Goal: Task Accomplishment & Management: Use online tool/utility

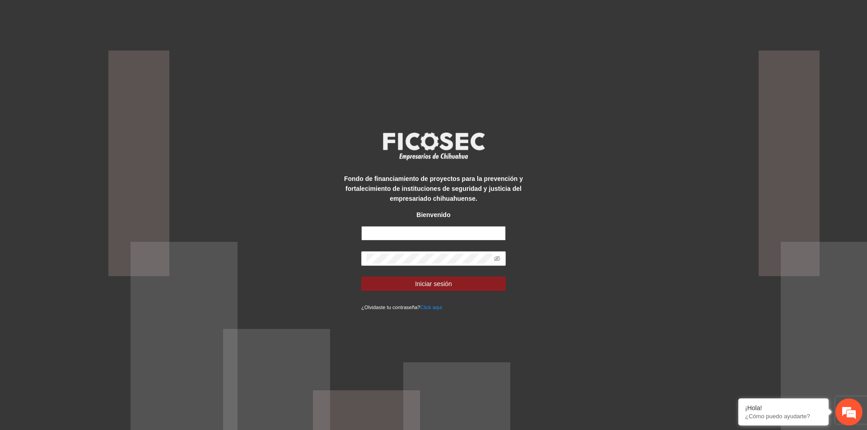
click at [444, 237] on input "text" at bounding box center [433, 233] width 145 height 14
type input "**********"
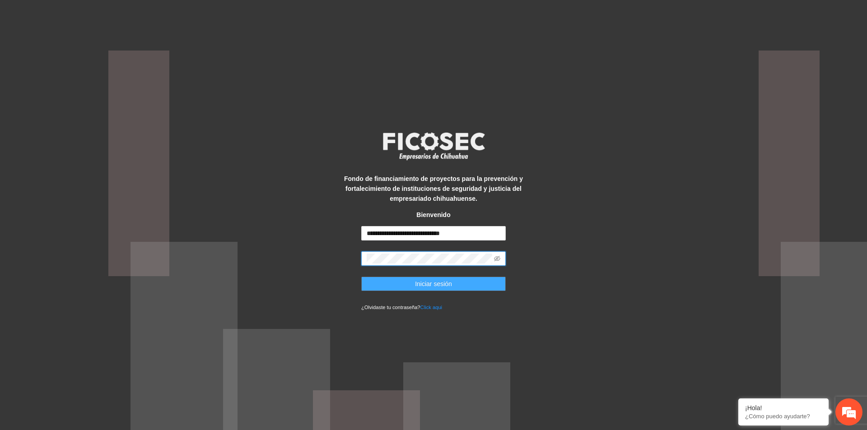
click at [441, 286] on span "Iniciar sesión" at bounding box center [433, 284] width 37 height 10
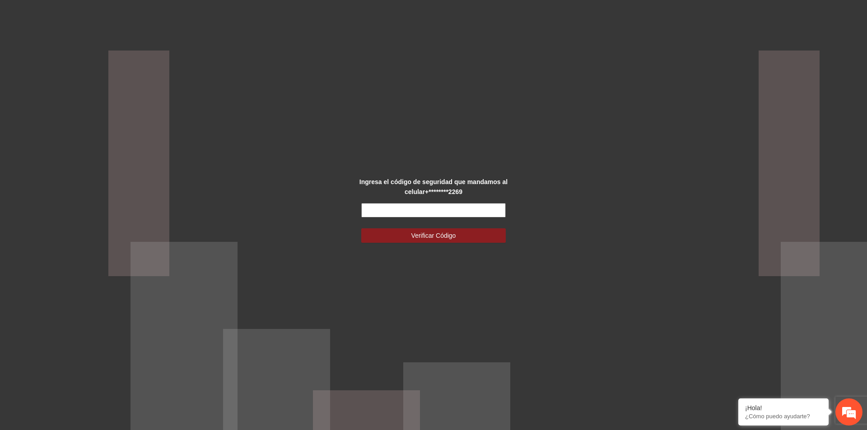
click at [412, 210] on input "text" at bounding box center [433, 210] width 145 height 14
type input "******"
click at [429, 240] on span "Verificar Código" at bounding box center [433, 236] width 45 height 10
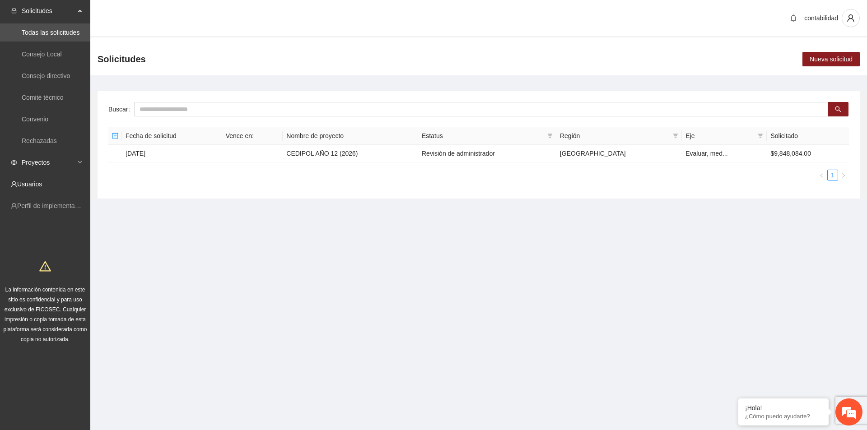
click at [51, 169] on span "Proyectos" at bounding box center [48, 163] width 53 height 18
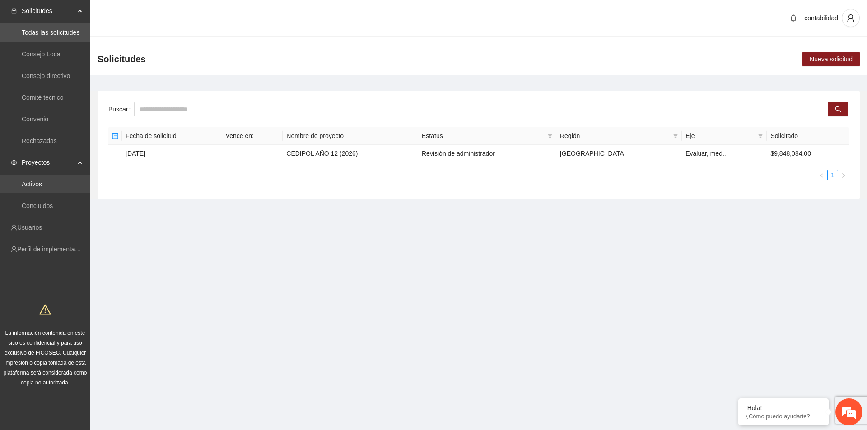
click at [42, 186] on link "Activos" at bounding box center [32, 184] width 20 height 7
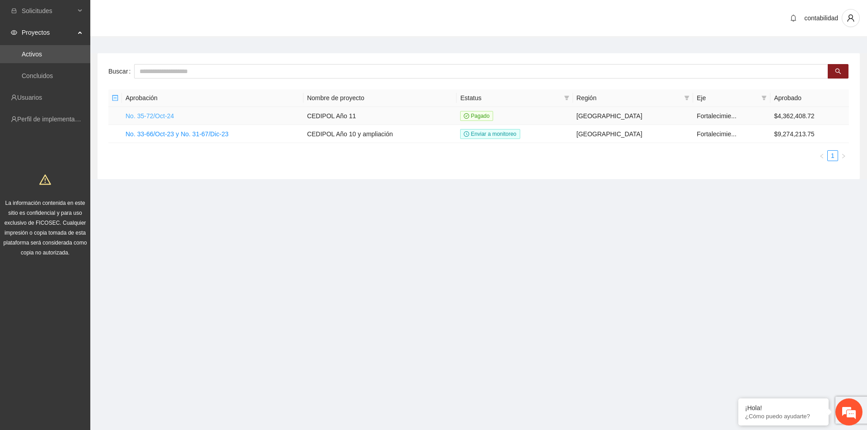
click at [160, 115] on link "No. 35-72/Oct-24" at bounding box center [150, 115] width 48 height 7
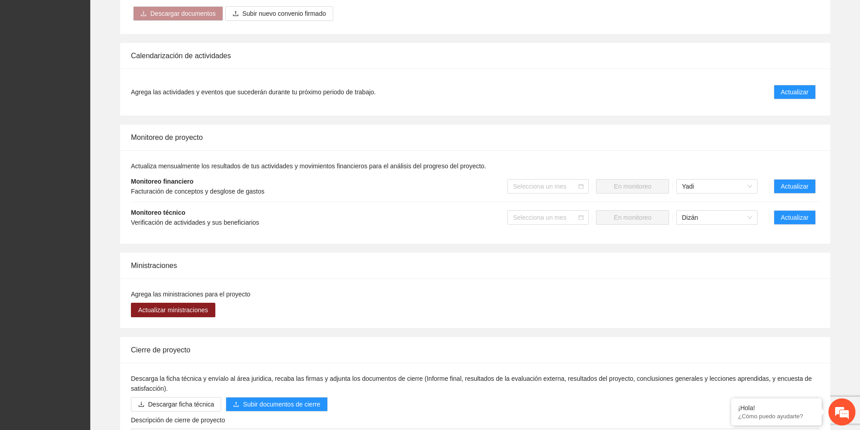
scroll to position [632, 0]
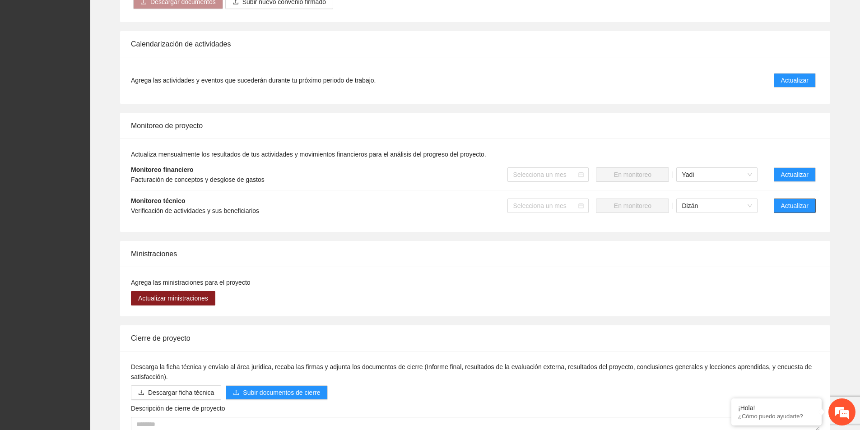
click at [801, 201] on span "Actualizar" at bounding box center [795, 206] width 28 height 10
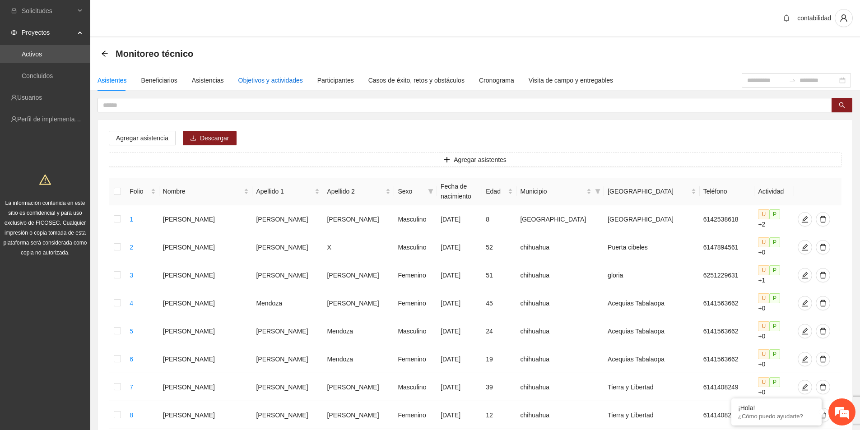
click at [271, 79] on div "Objetivos y actividades" at bounding box center [270, 80] width 65 height 10
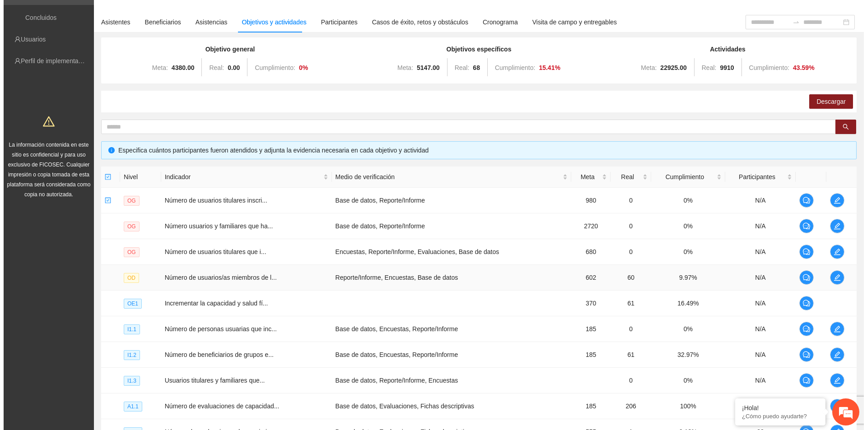
scroll to position [160, 0]
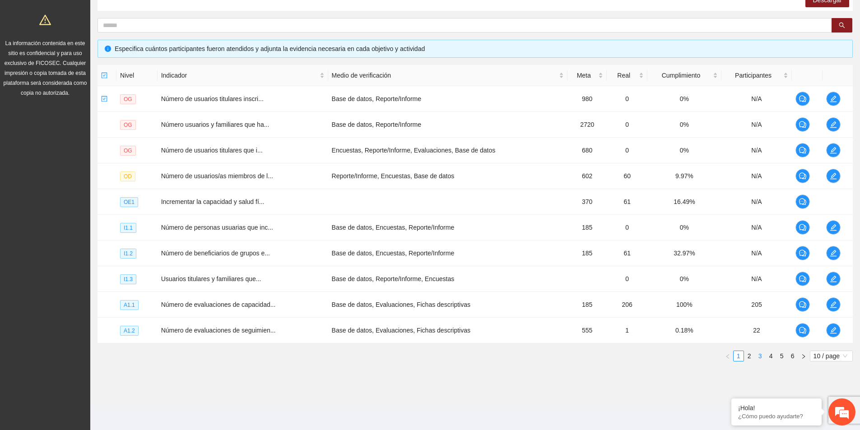
click at [762, 355] on link "3" at bounding box center [761, 356] width 10 height 10
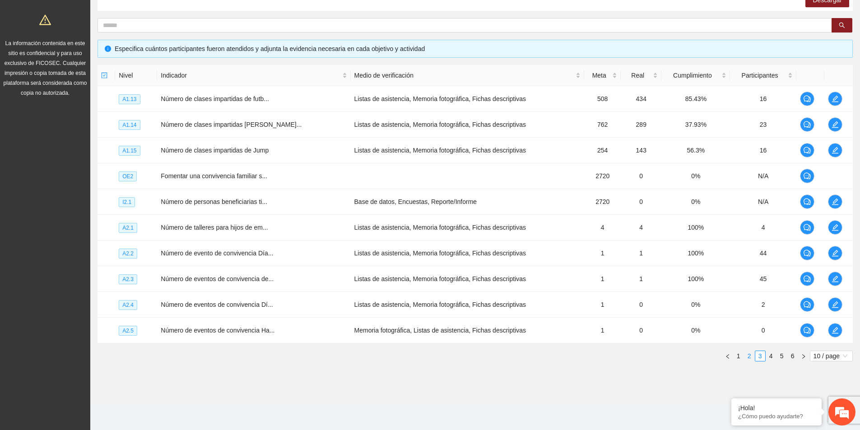
click at [745, 357] on link "2" at bounding box center [750, 356] width 10 height 10
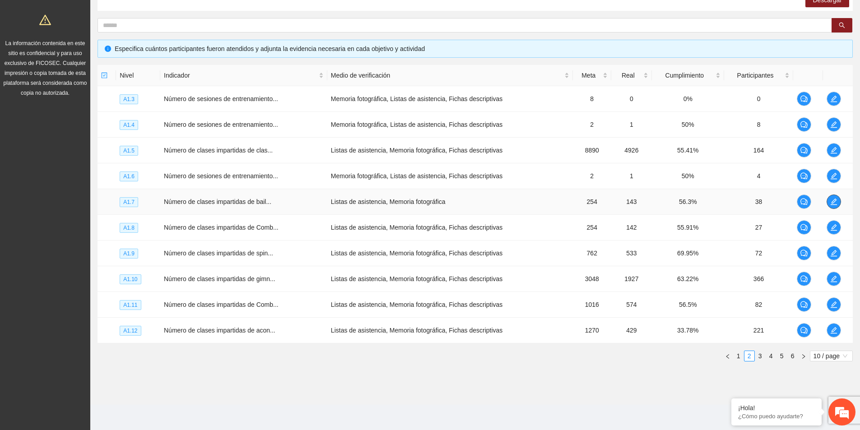
click at [839, 201] on span "edit" at bounding box center [834, 201] width 14 height 7
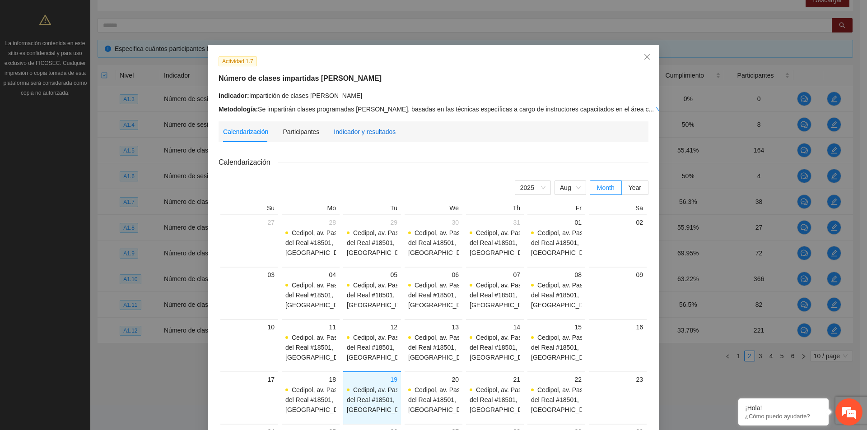
click at [379, 130] on div "Indicador y resultados" at bounding box center [365, 132] width 62 height 10
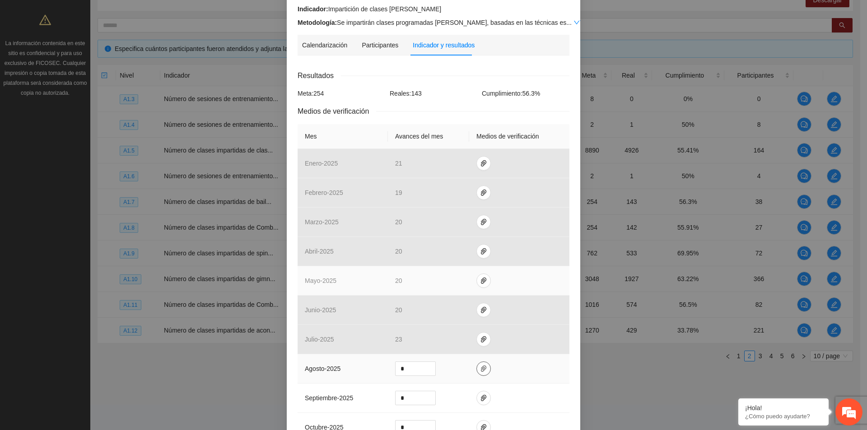
scroll to position [90, 0]
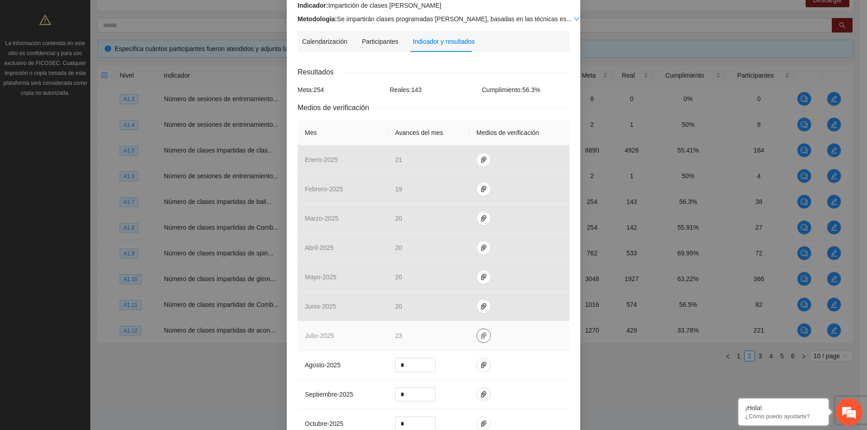
click at [481, 337] on icon "paper-clip" at bounding box center [483, 335] width 7 height 7
click at [453, 313] on link "[DATE].zip" at bounding box center [481, 309] width 129 height 10
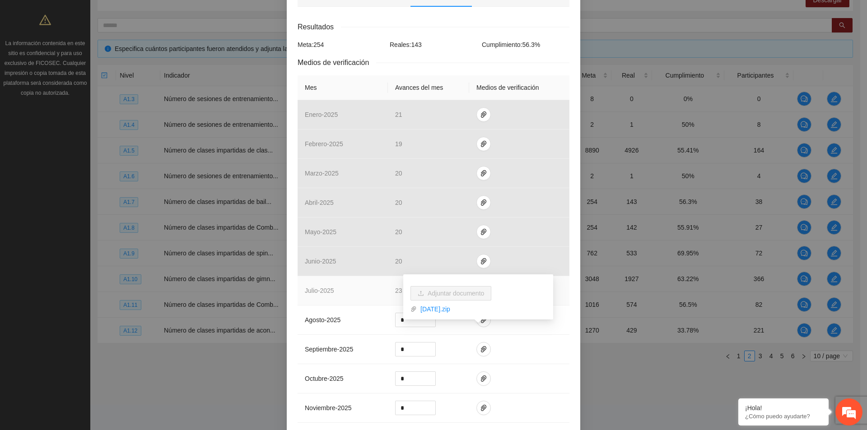
scroll to position [265, 0]
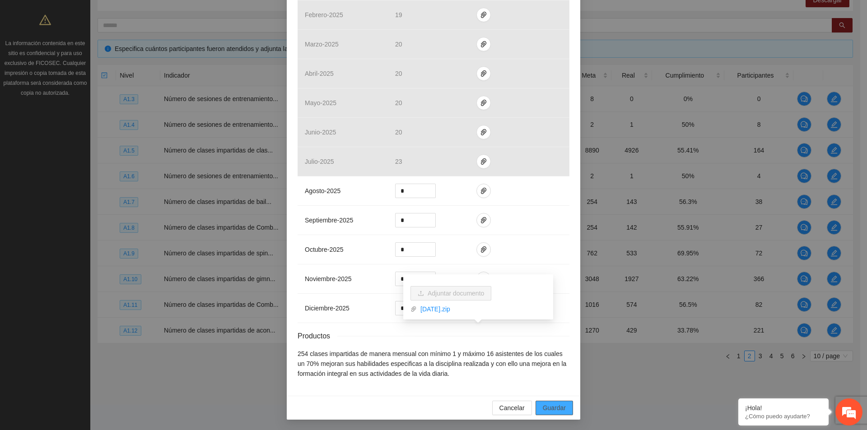
click at [553, 410] on span "Guardar" at bounding box center [554, 408] width 23 height 10
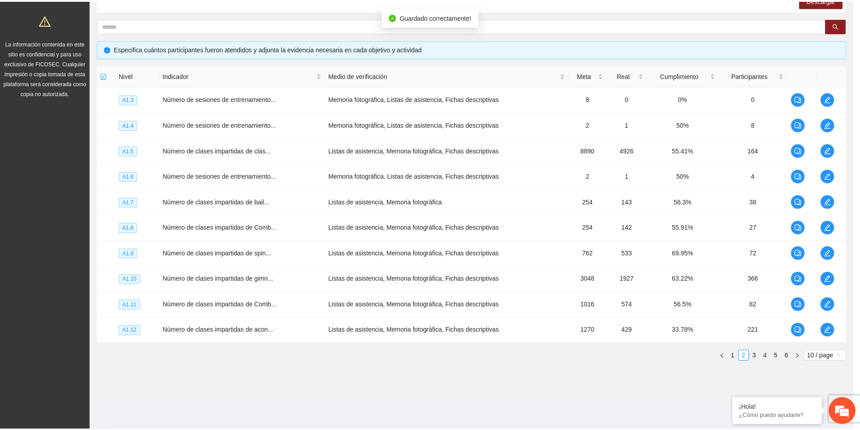
scroll to position [220, 0]
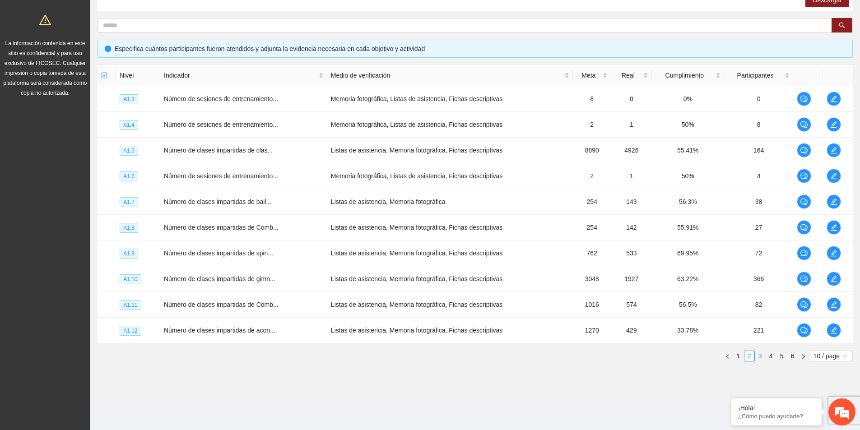
click at [757, 355] on link "3" at bounding box center [761, 356] width 10 height 10
